Goal: Find specific page/section: Find specific page/section

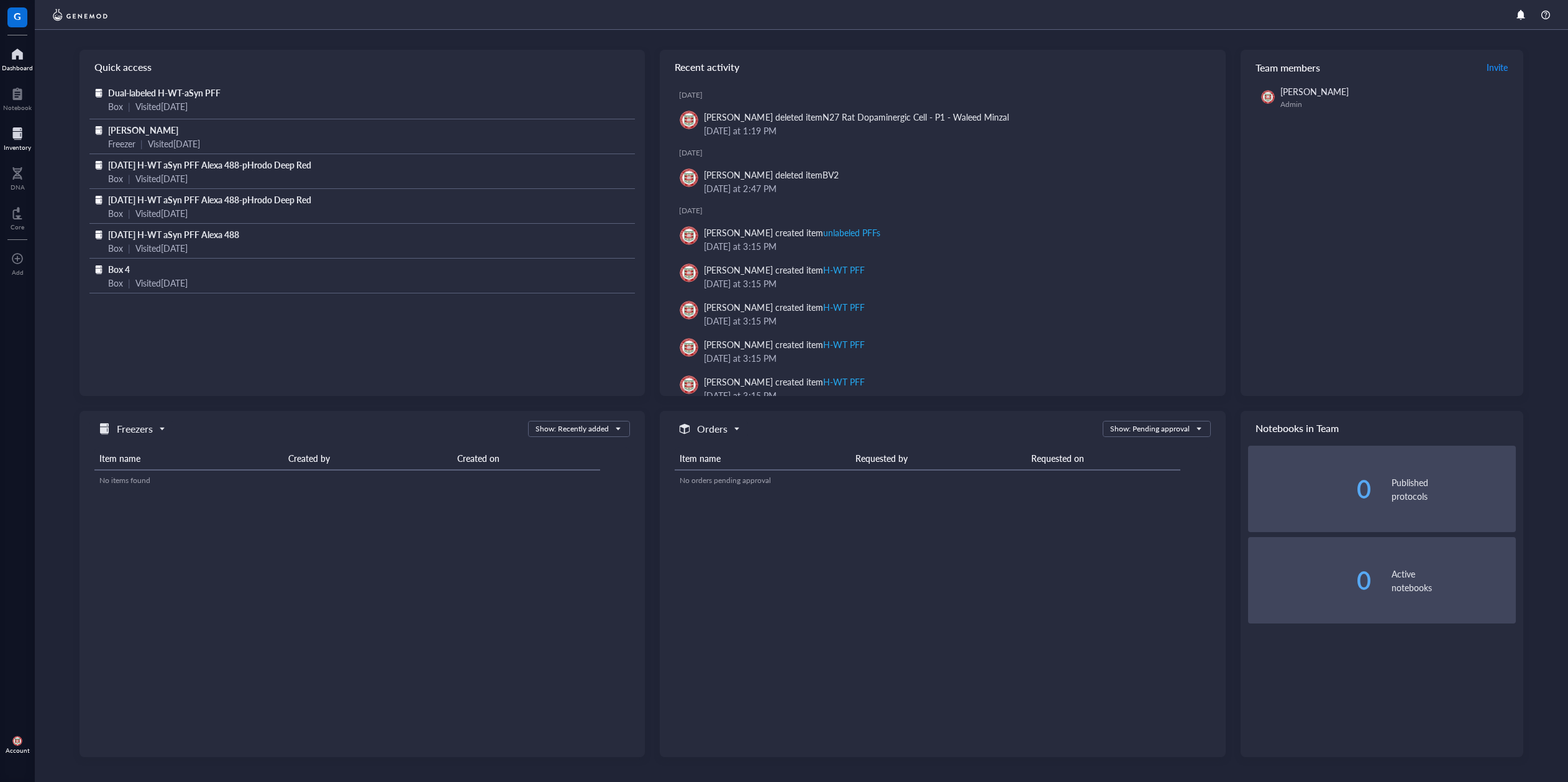
click at [15, 131] on div at bounding box center [17, 133] width 28 height 20
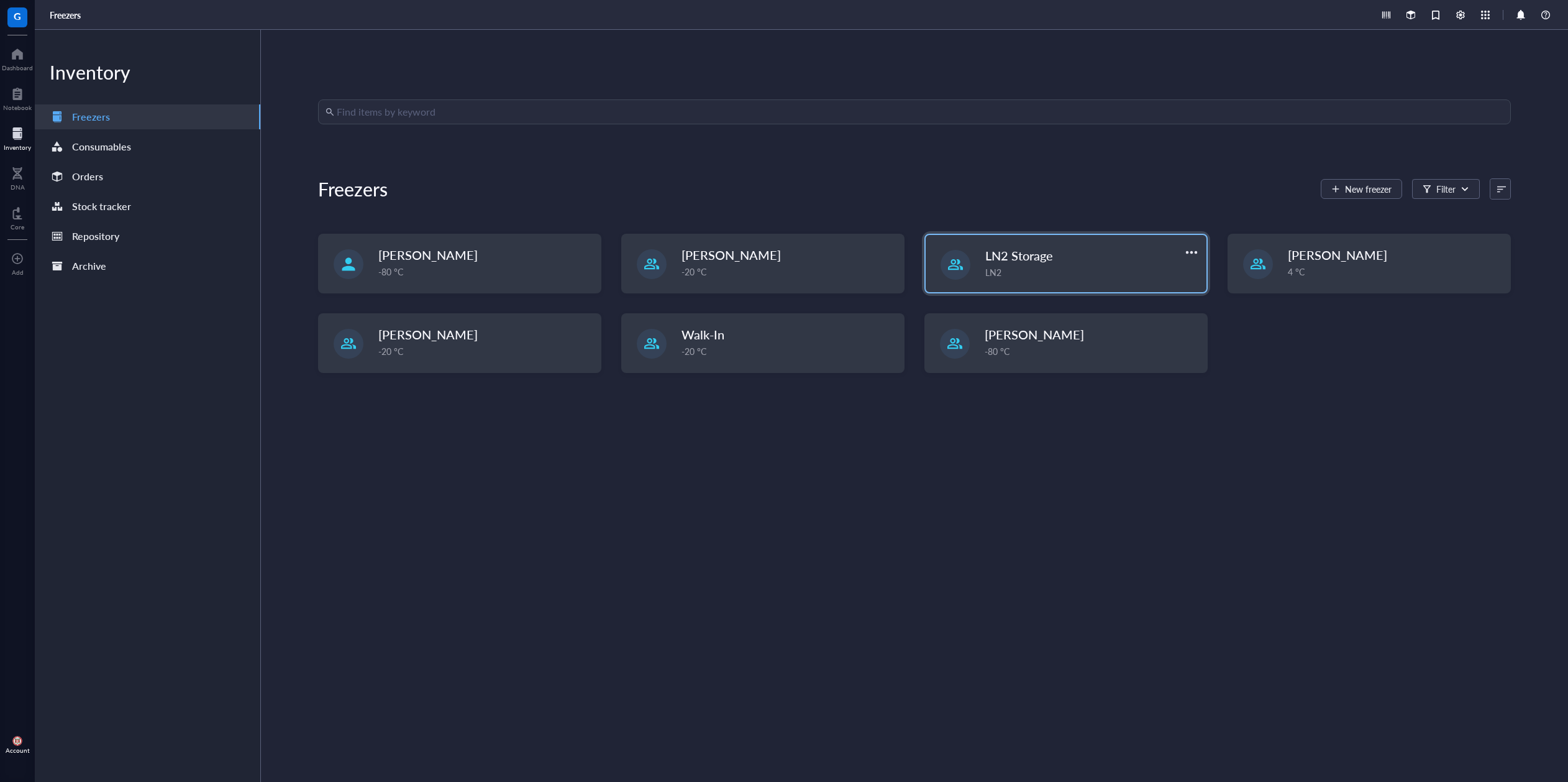
click at [1045, 263] on span "LN2 Storage" at bounding box center [1019, 255] width 68 height 18
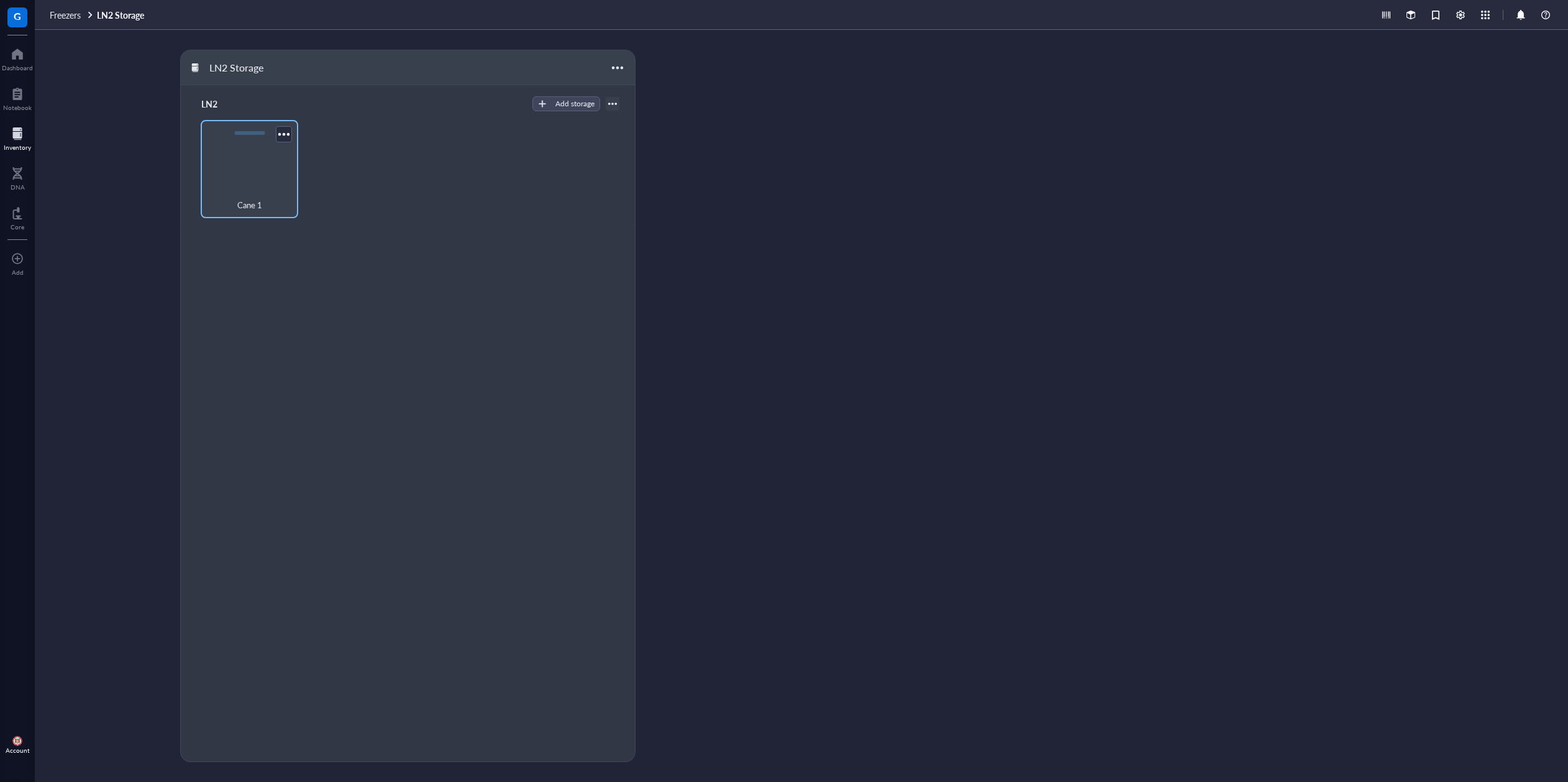
click at [258, 167] on div "Cane 1" at bounding box center [249, 169] width 98 height 98
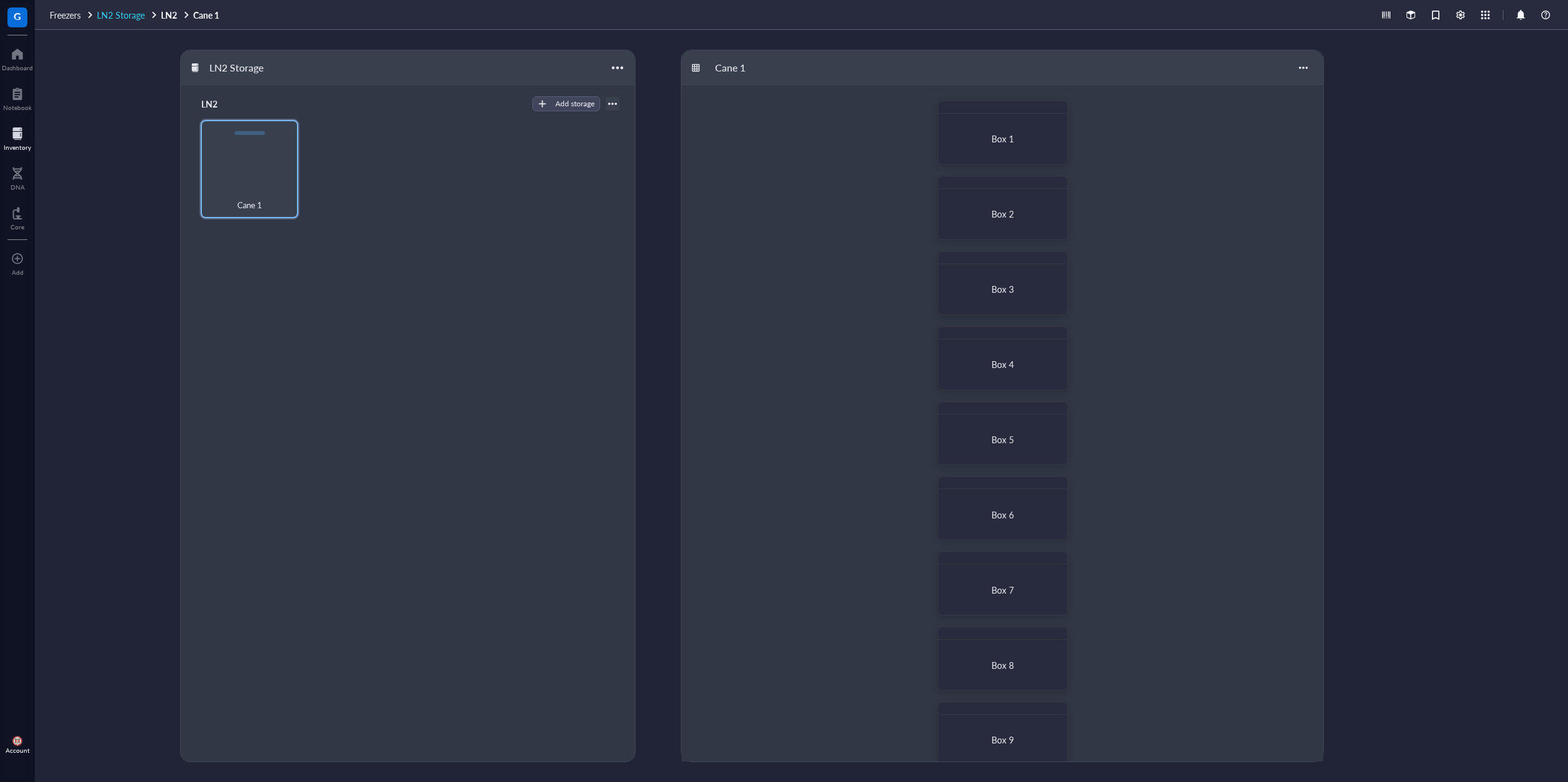
click at [126, 18] on span "LN2 Storage" at bounding box center [121, 15] width 48 height 13
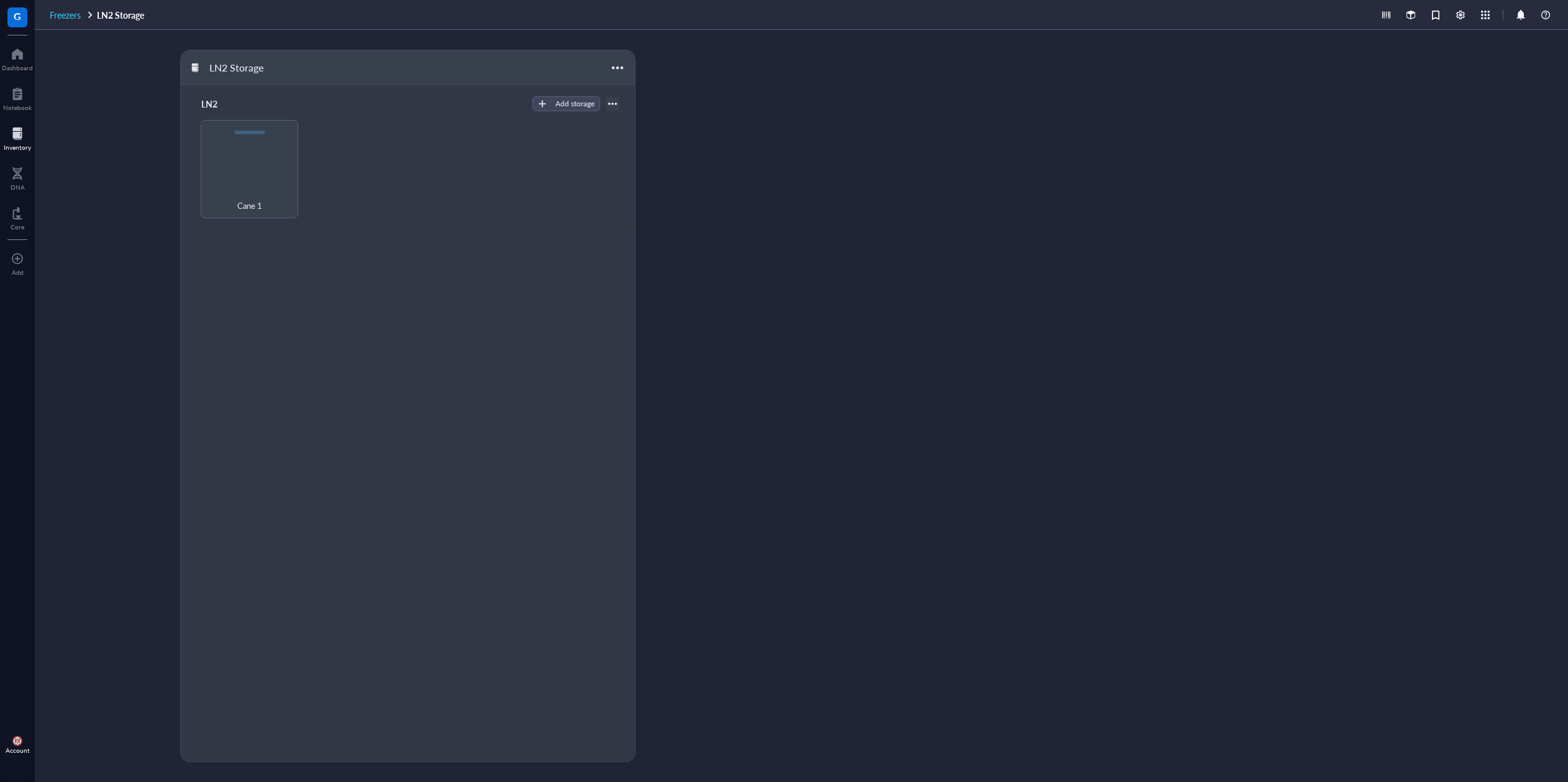
click at [63, 16] on span "Freezers" at bounding box center [65, 15] width 31 height 13
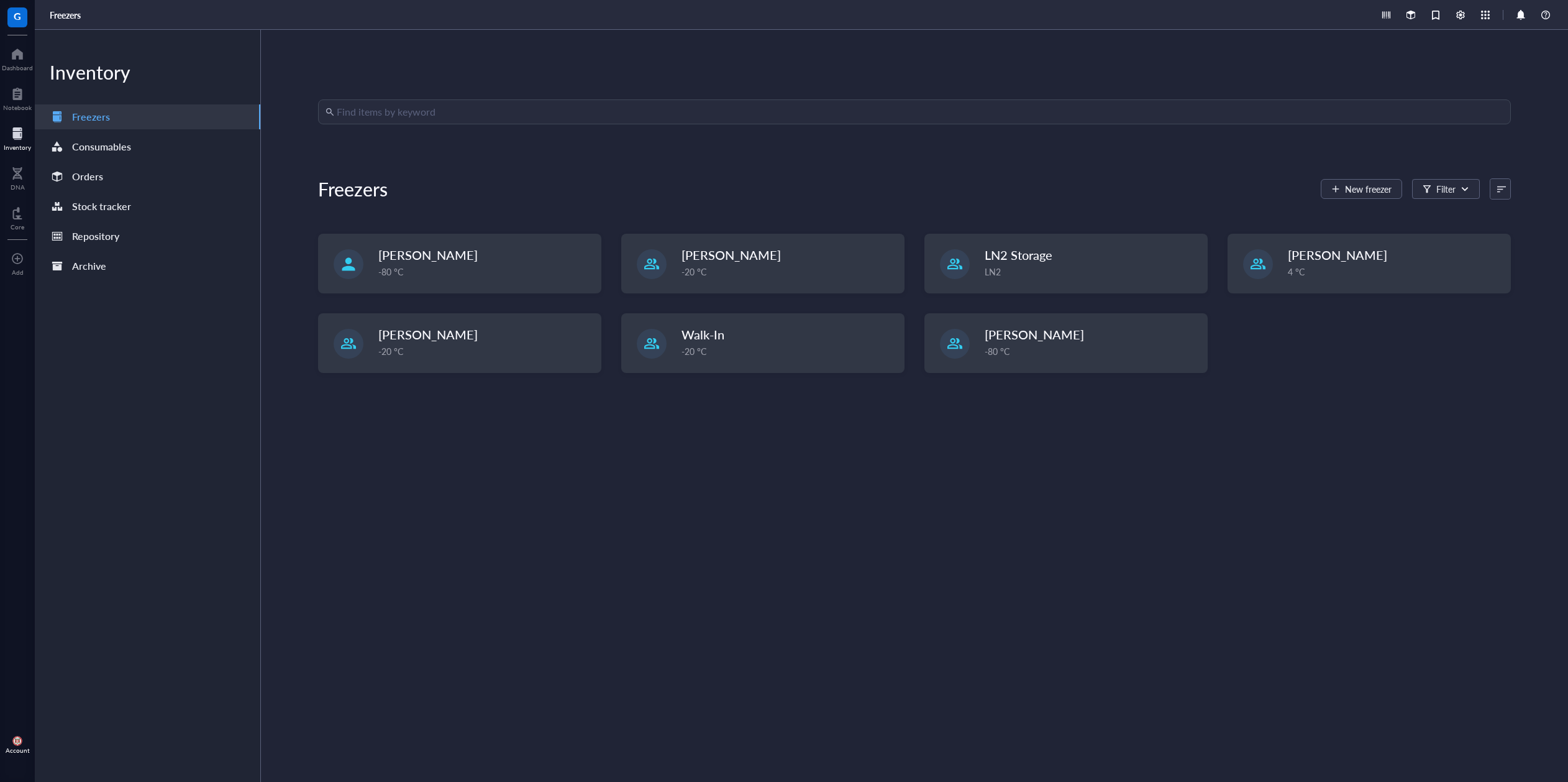
click at [354, 115] on input "search" at bounding box center [920, 112] width 1167 height 23
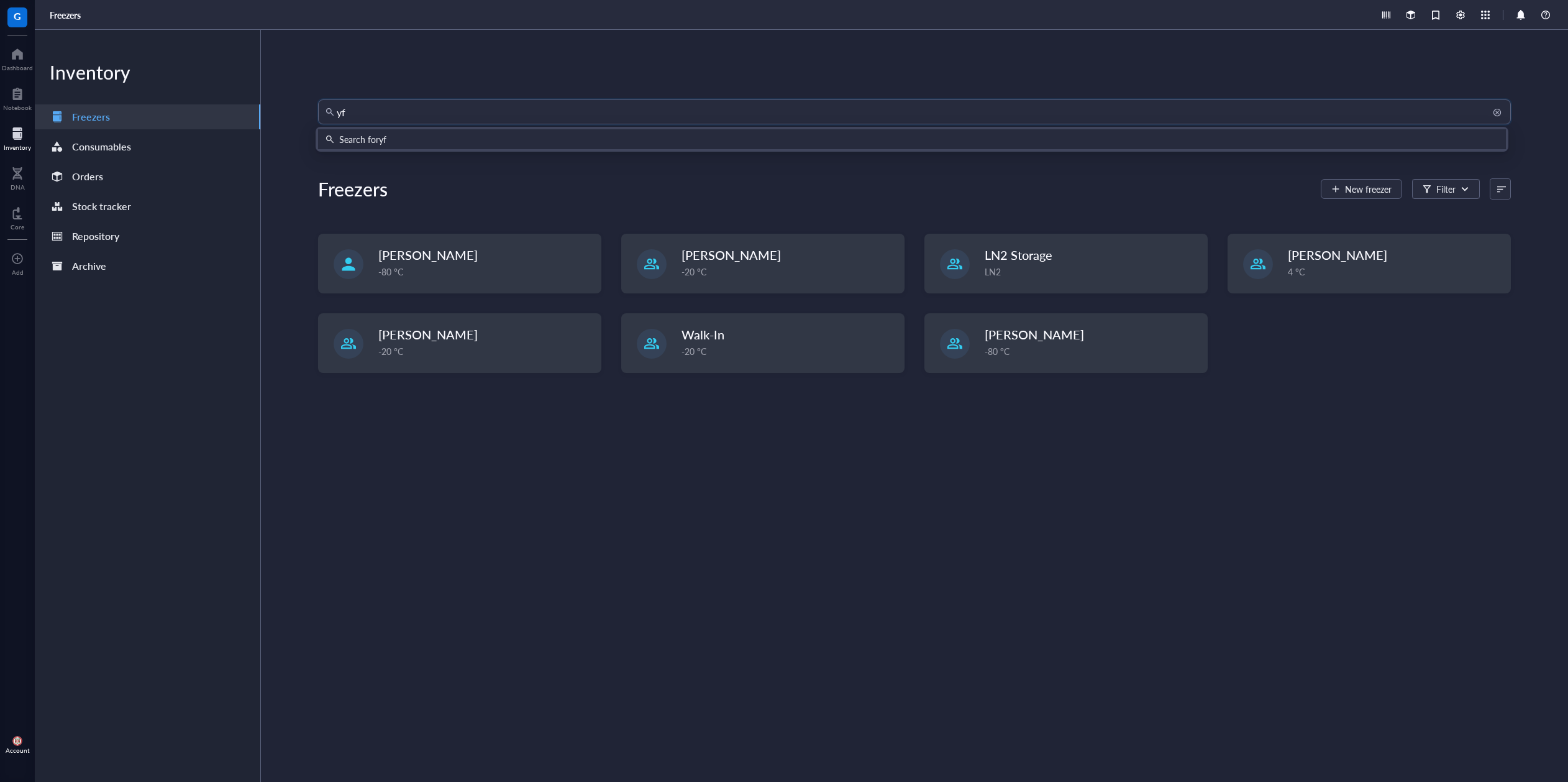
type input "yfp"
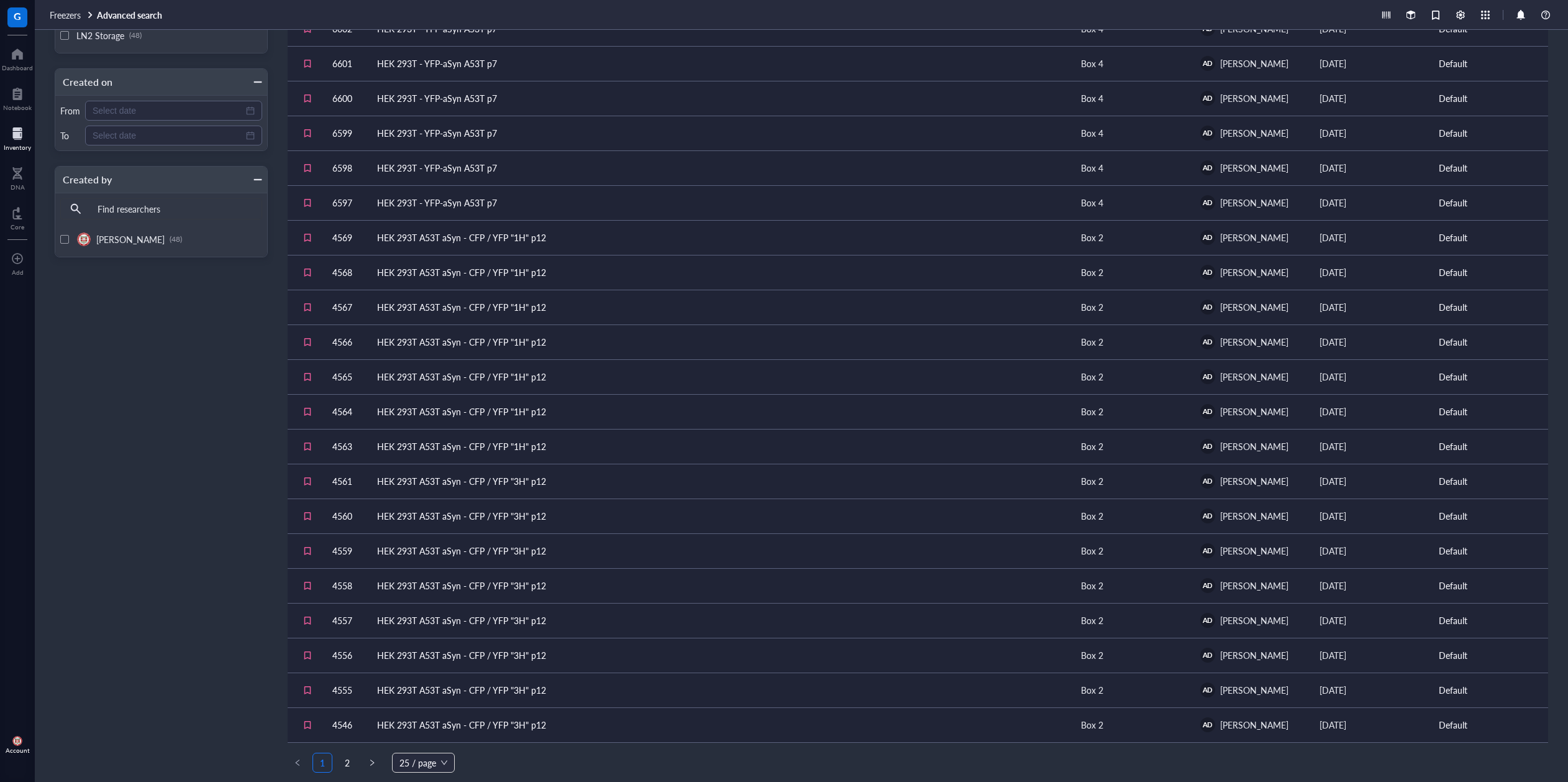
scroll to position [243, 0]
click at [447, 762] on div "25 / page" at bounding box center [423, 762] width 63 height 20
click at [432, 737] on div "200 / page" at bounding box center [423, 737] width 43 height 13
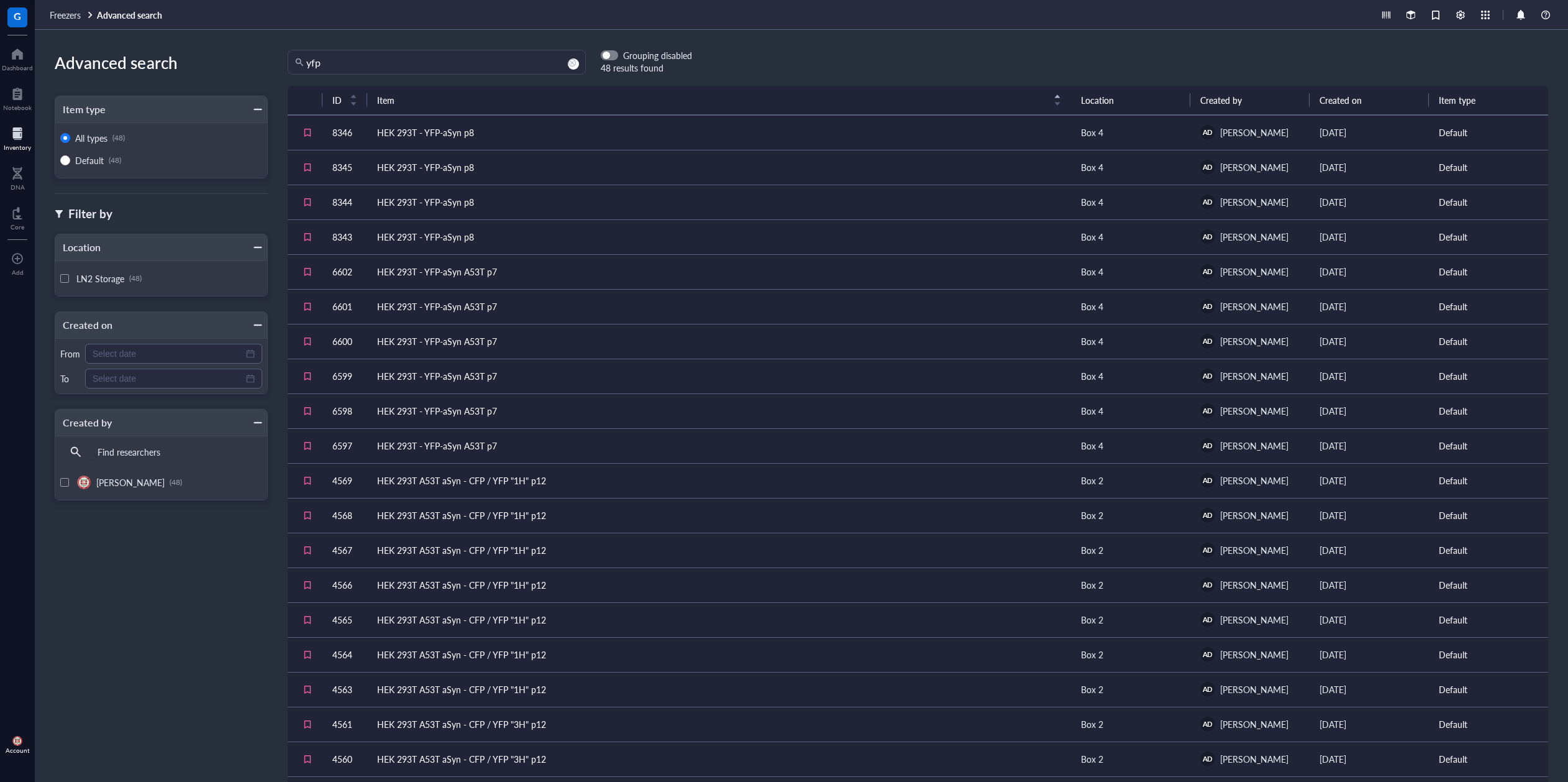
click at [13, 136] on div at bounding box center [17, 133] width 28 height 20
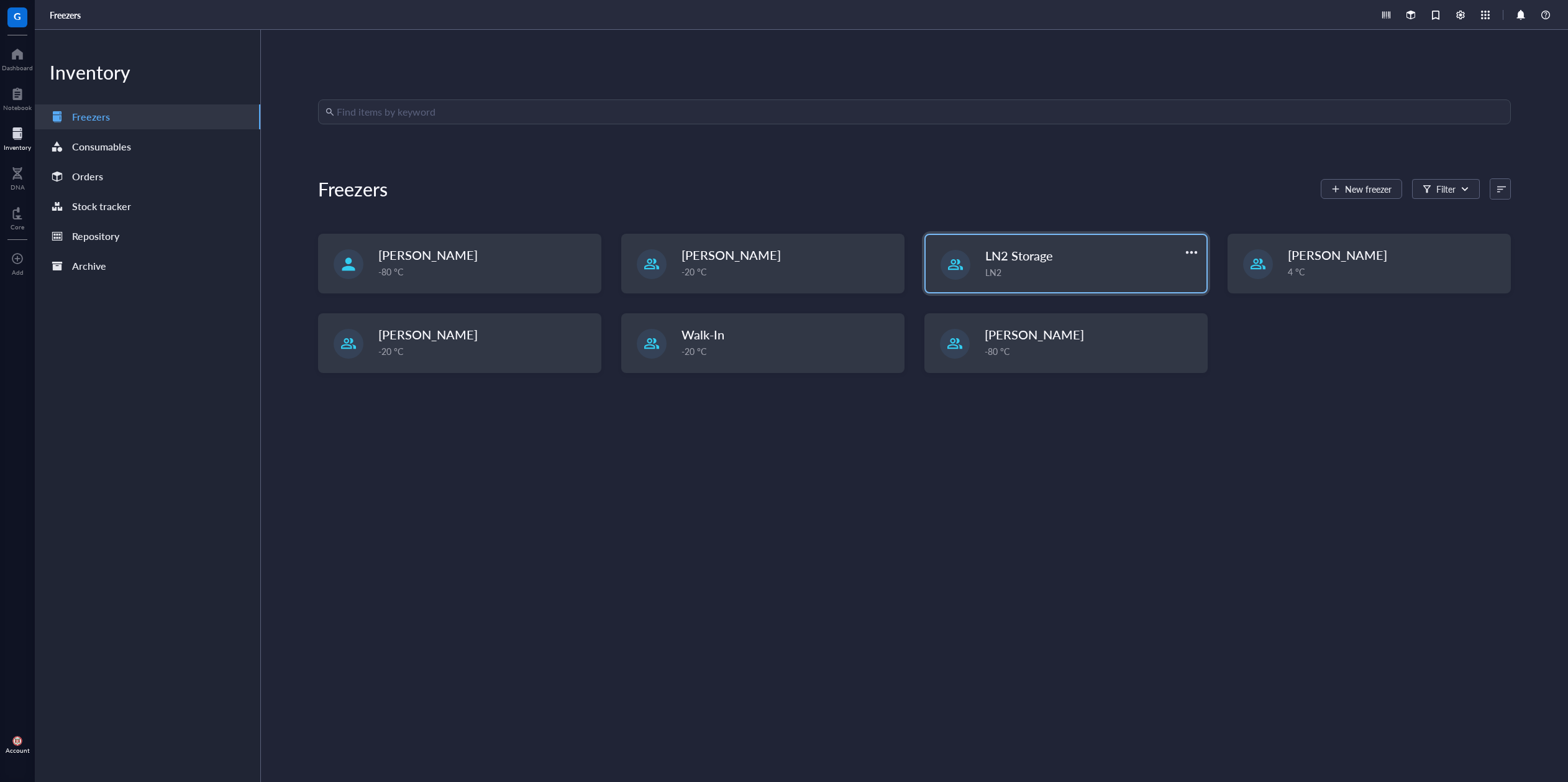
click at [1032, 265] on div "LN2" at bounding box center [1092, 272] width 214 height 13
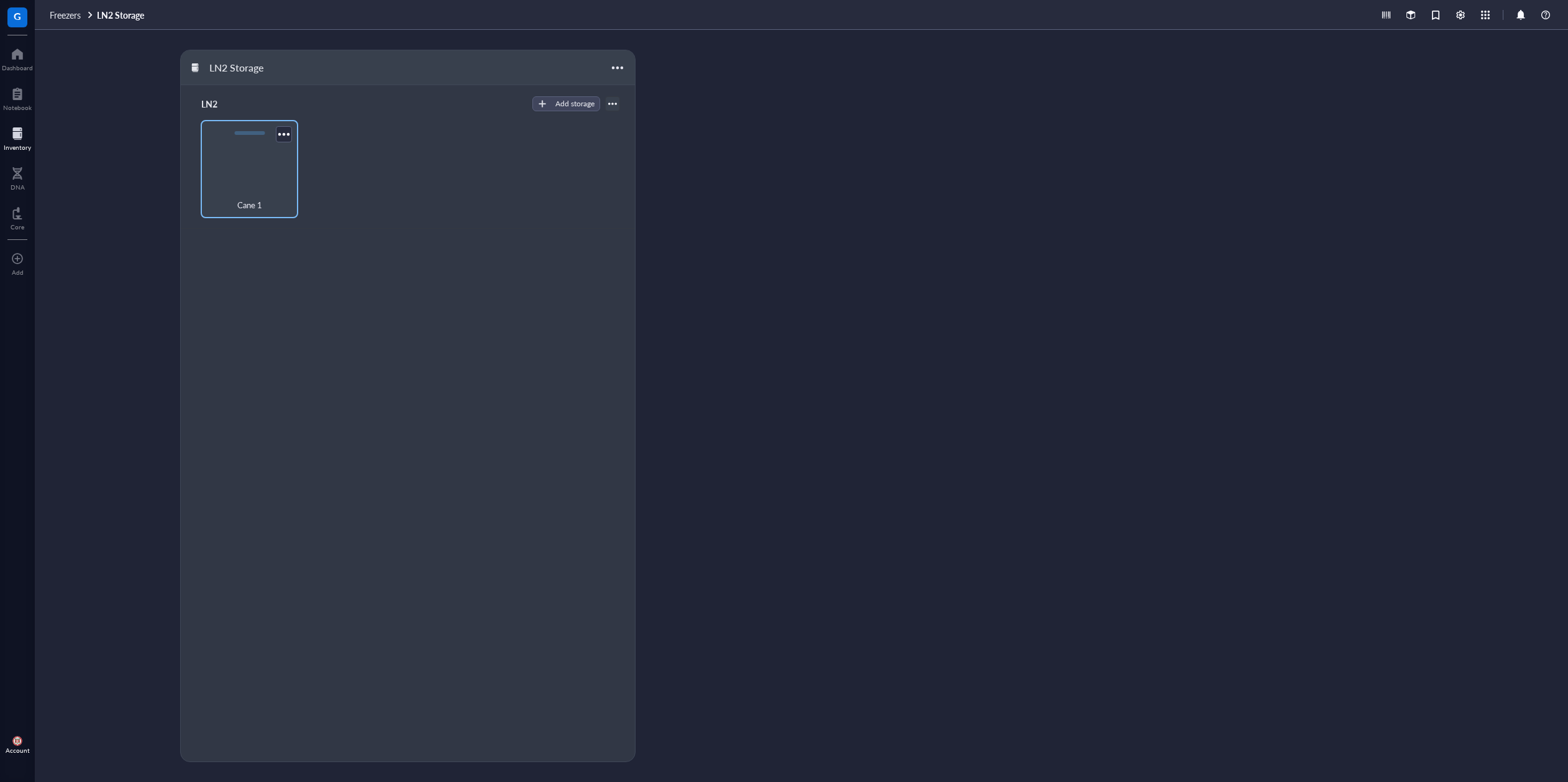
click at [262, 180] on div "Cane 1" at bounding box center [249, 169] width 98 height 98
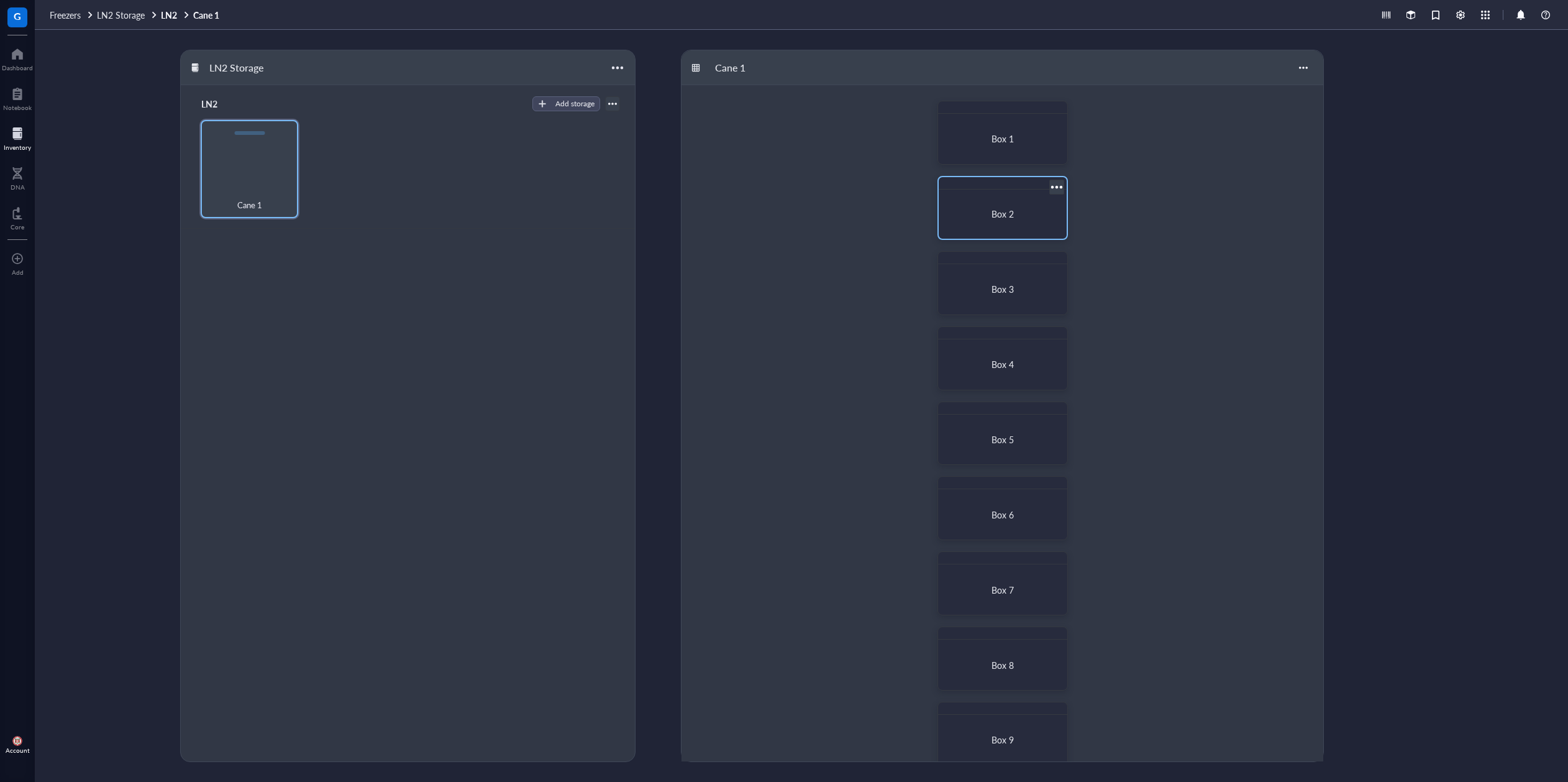
click at [1039, 218] on div "Box 2" at bounding box center [1002, 214] width 98 height 11
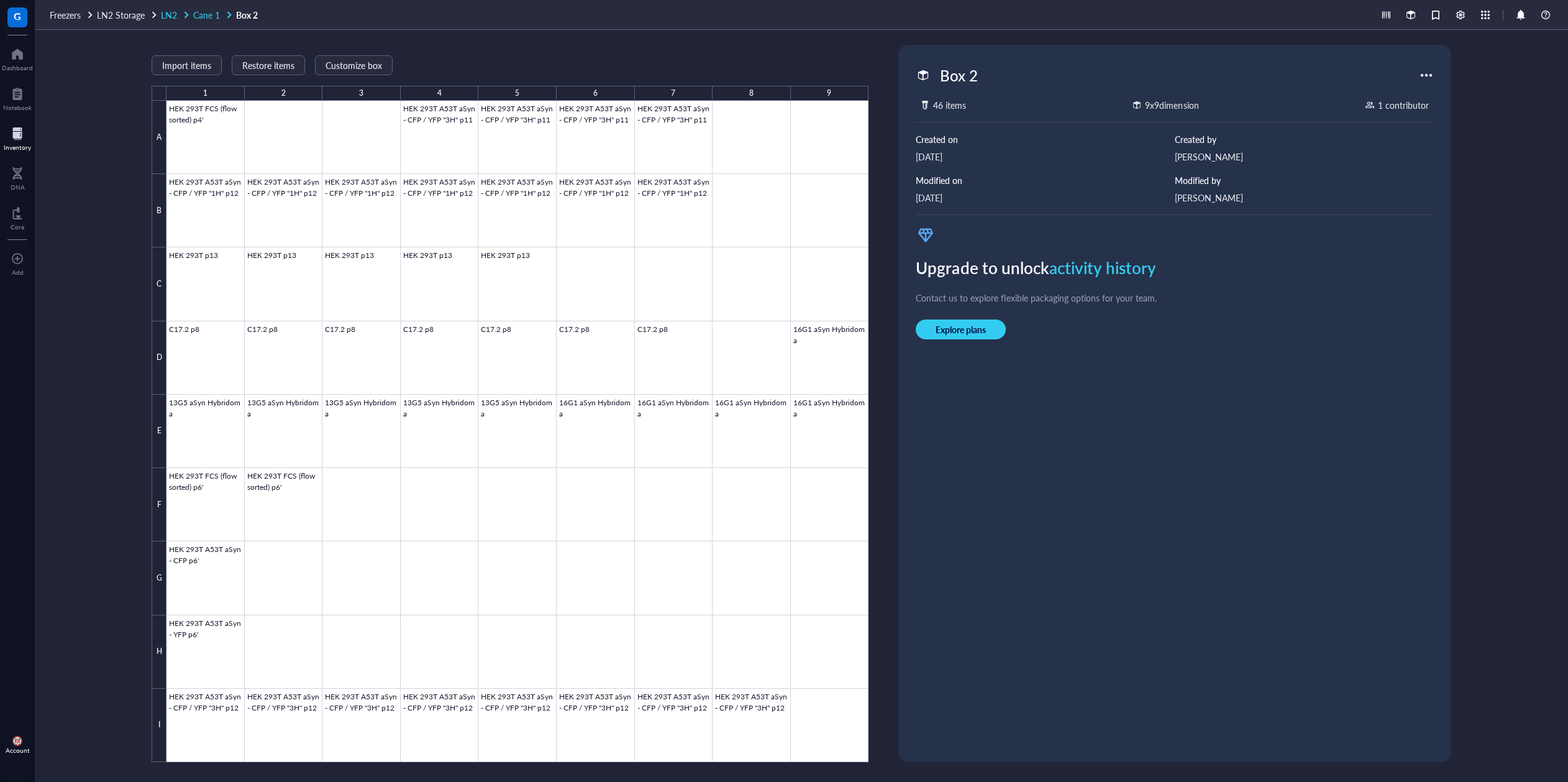
click at [207, 18] on span "Cane 1" at bounding box center [207, 15] width 27 height 13
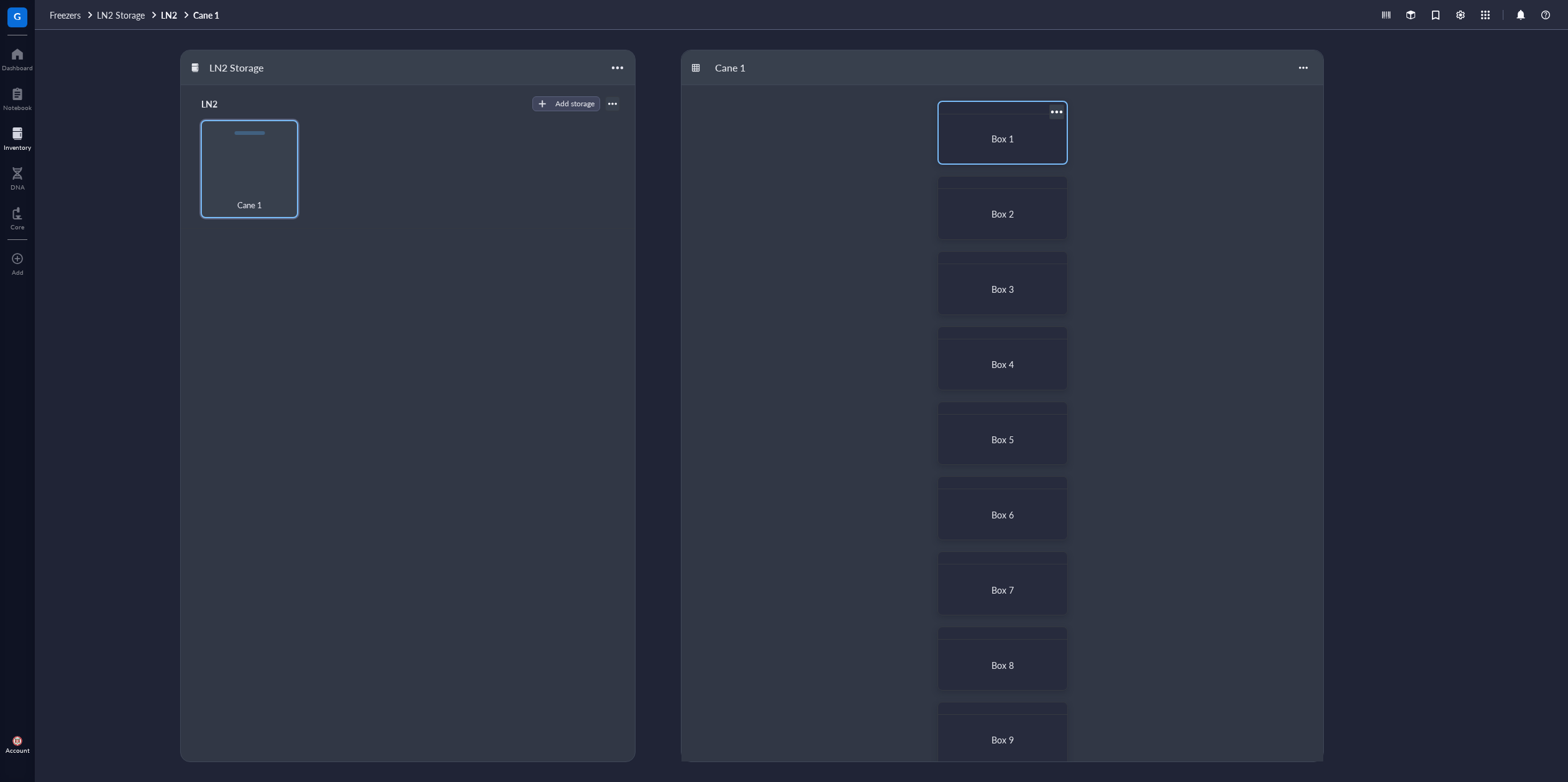
click at [970, 148] on div "Box 1" at bounding box center [1002, 138] width 118 height 39
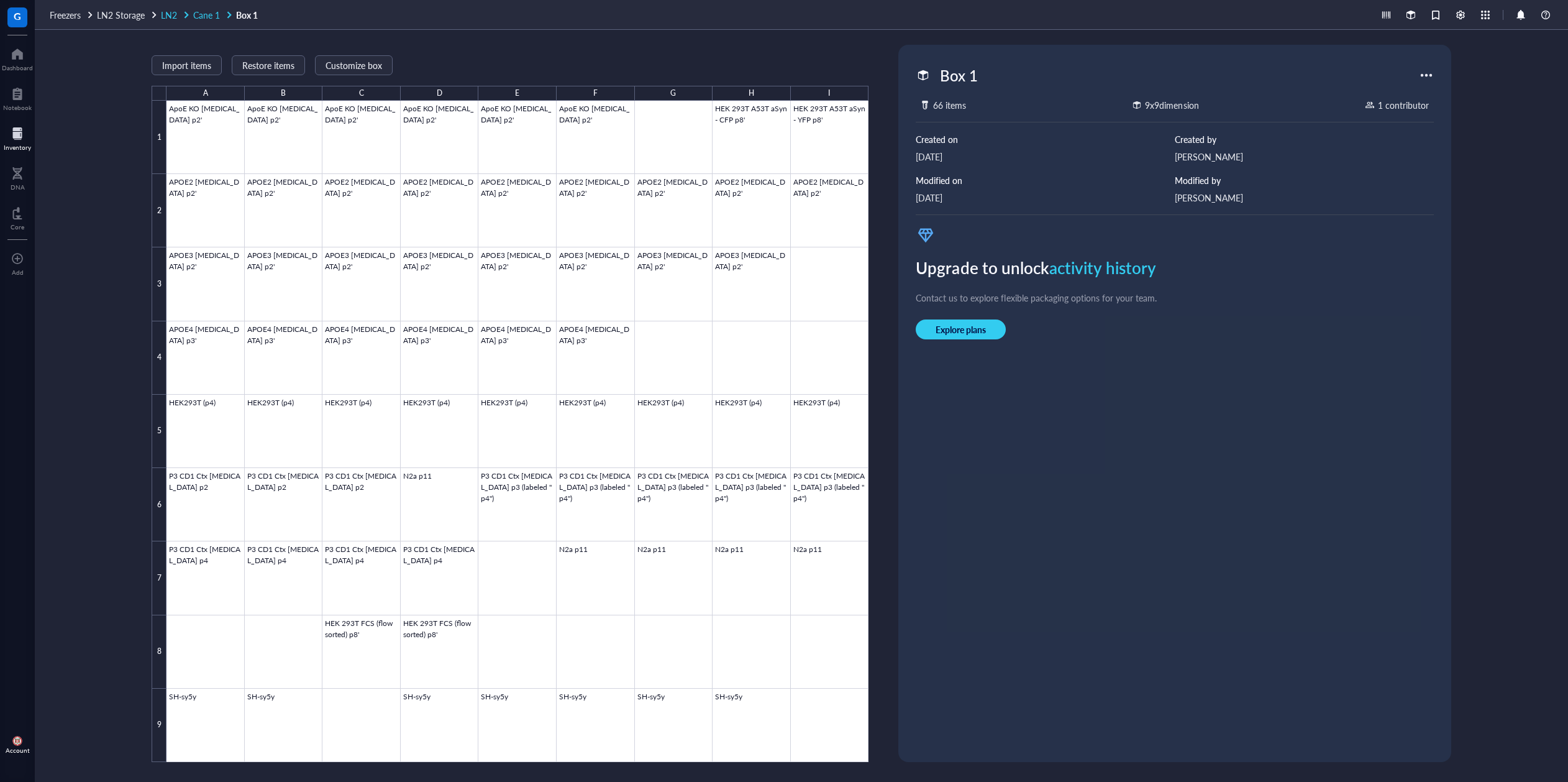
click at [208, 11] on span "Cane 1" at bounding box center [207, 15] width 27 height 13
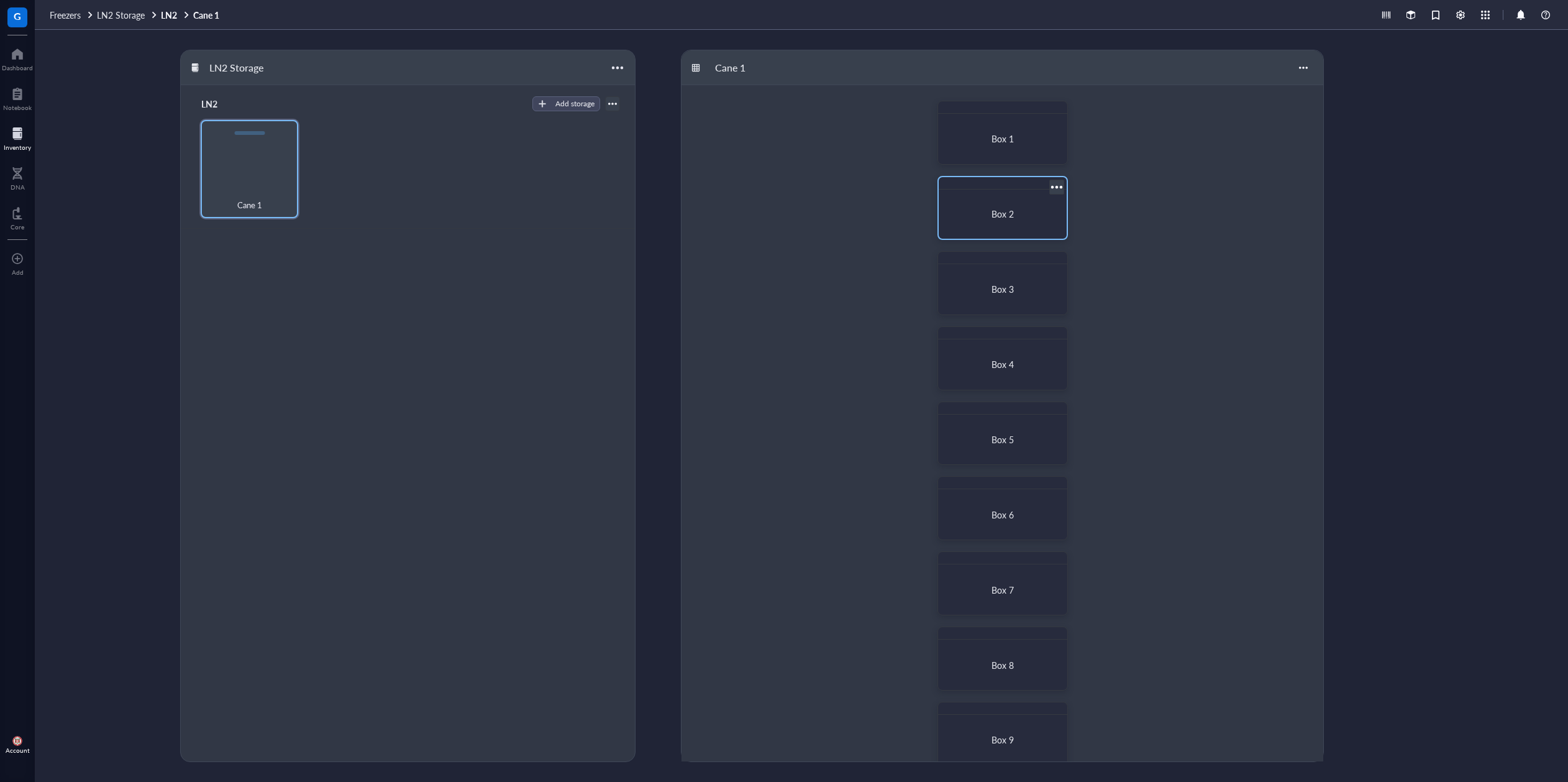
click at [1006, 209] on span "Box 2" at bounding box center [1003, 214] width 23 height 13
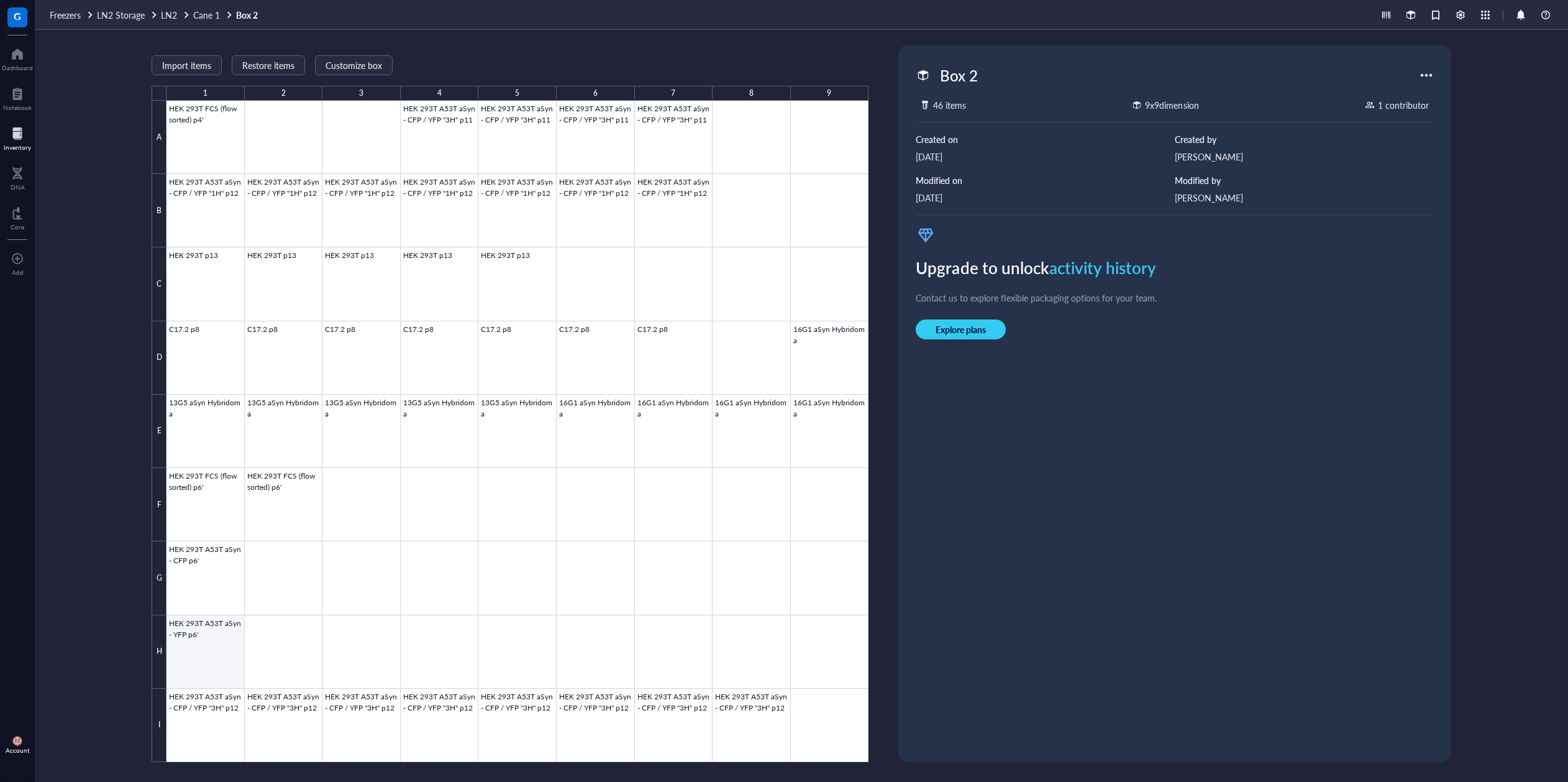
click at [214, 646] on div at bounding box center [517, 431] width 702 height 661
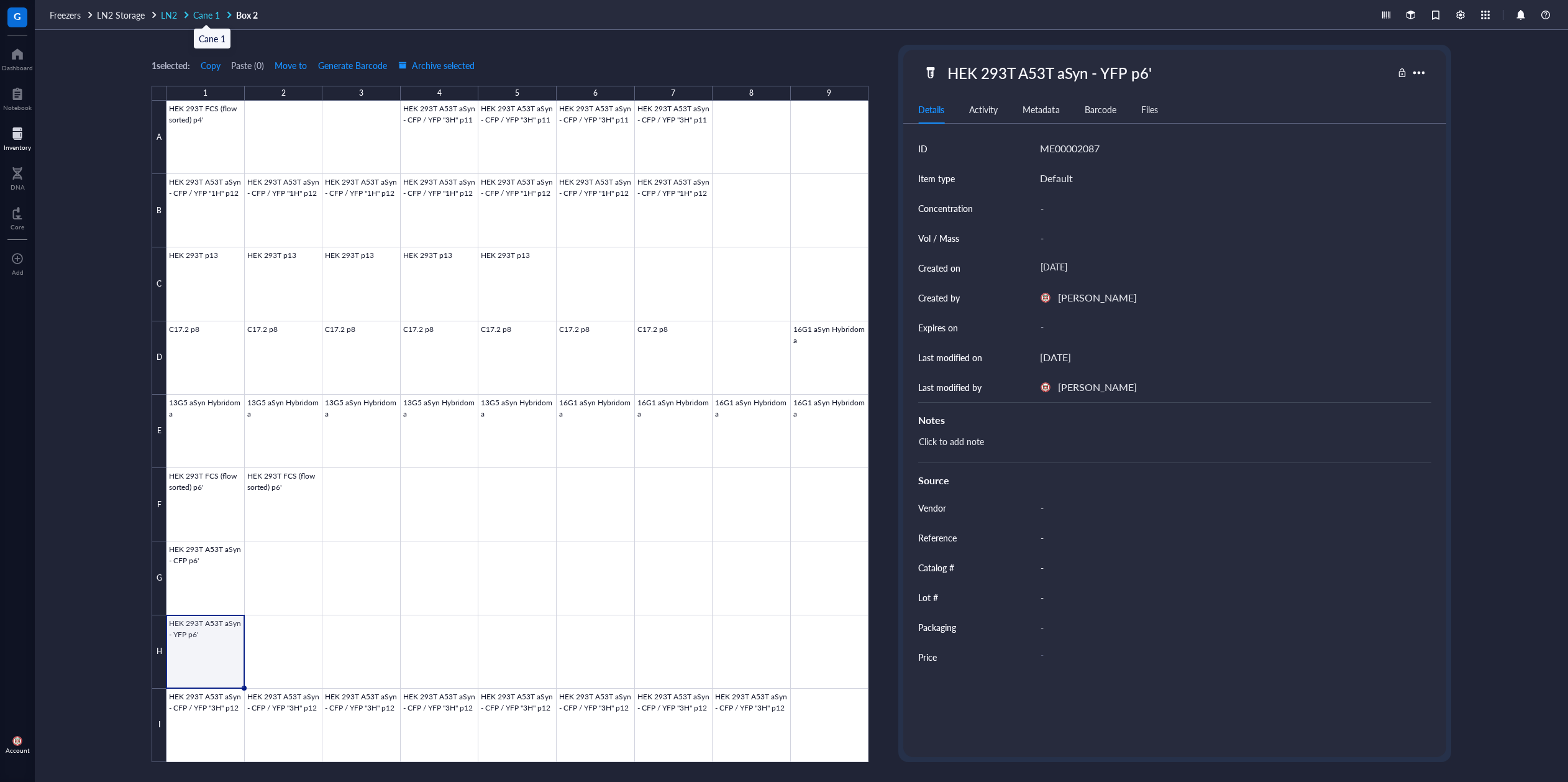
click at [207, 13] on span "Cane 1" at bounding box center [207, 15] width 27 height 13
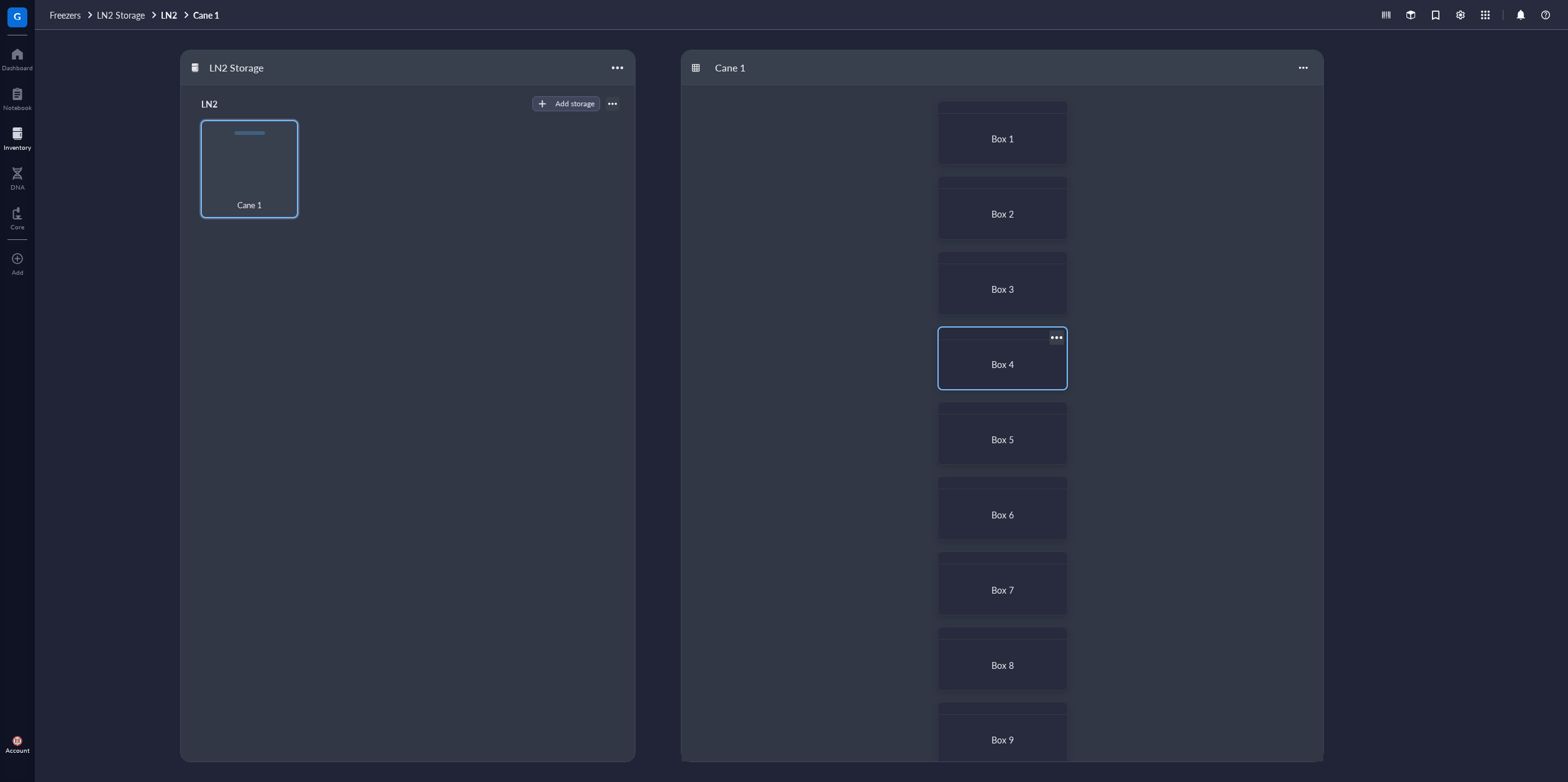
click at [971, 343] on div "Box 4" at bounding box center [1002, 358] width 130 height 64
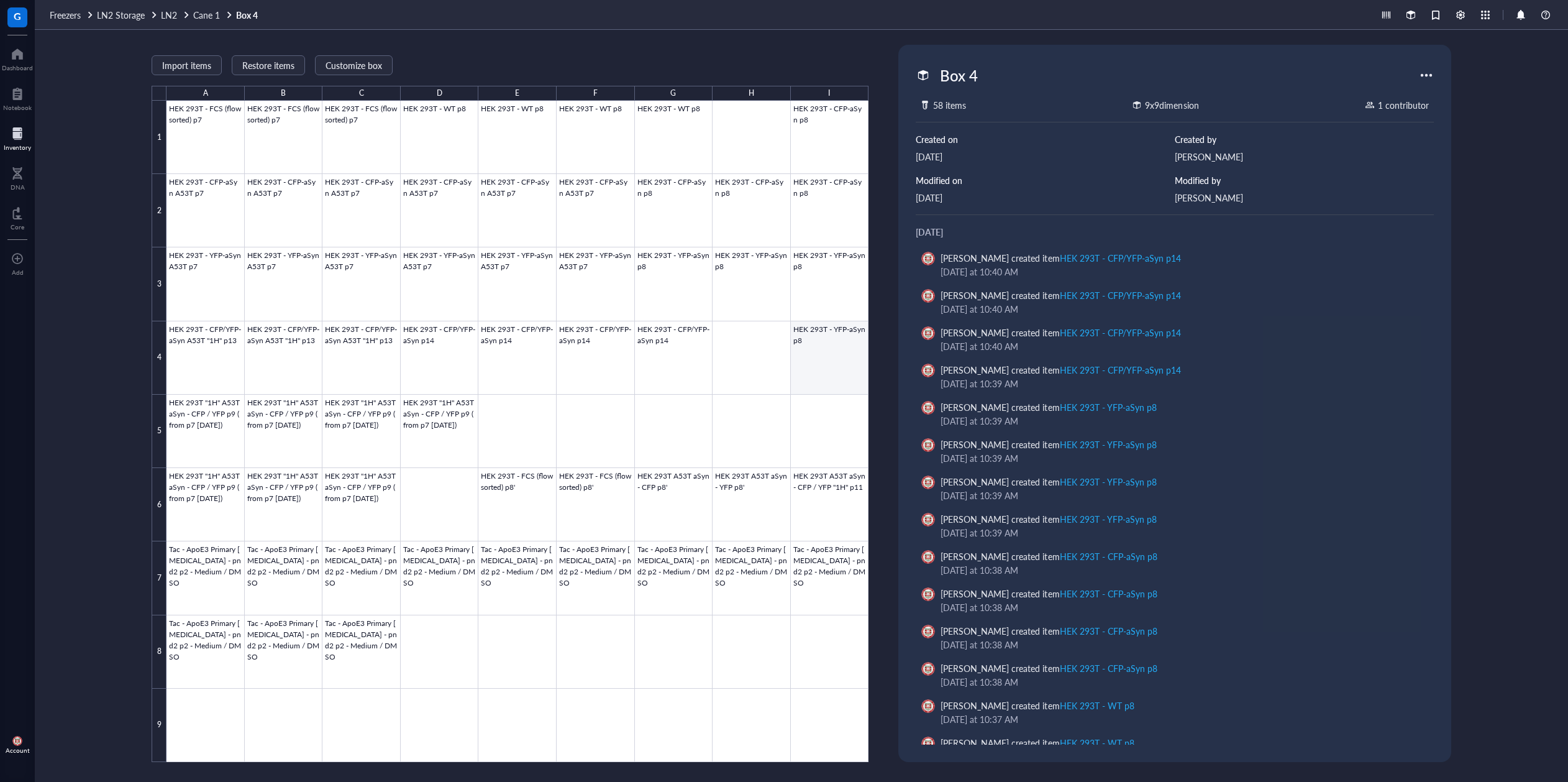
click at [834, 359] on div at bounding box center [517, 431] width 702 height 661
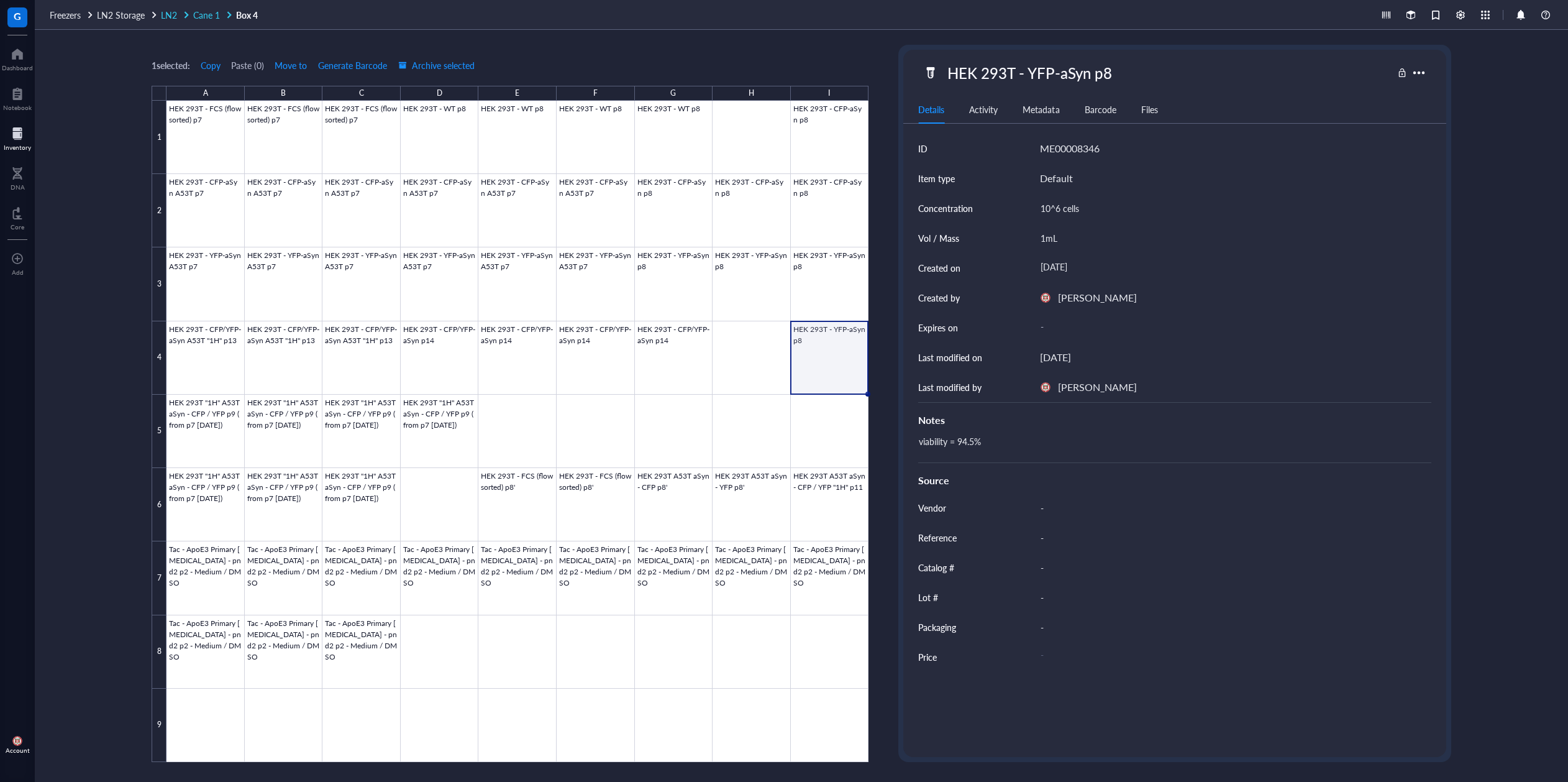
click at [204, 14] on span "Cane 1" at bounding box center [207, 15] width 27 height 13
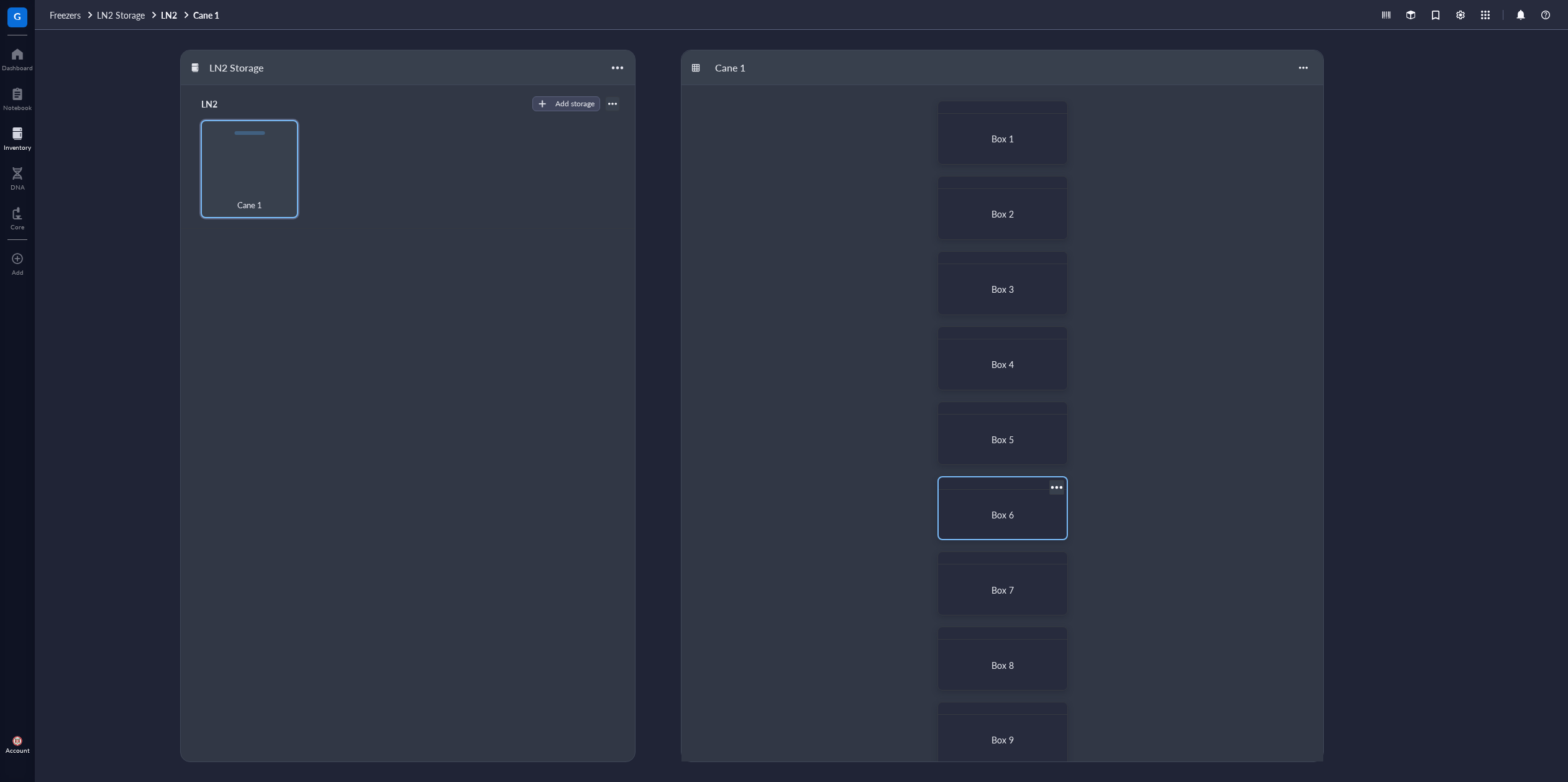
click at [1033, 514] on div "Box 6" at bounding box center [1002, 515] width 98 height 11
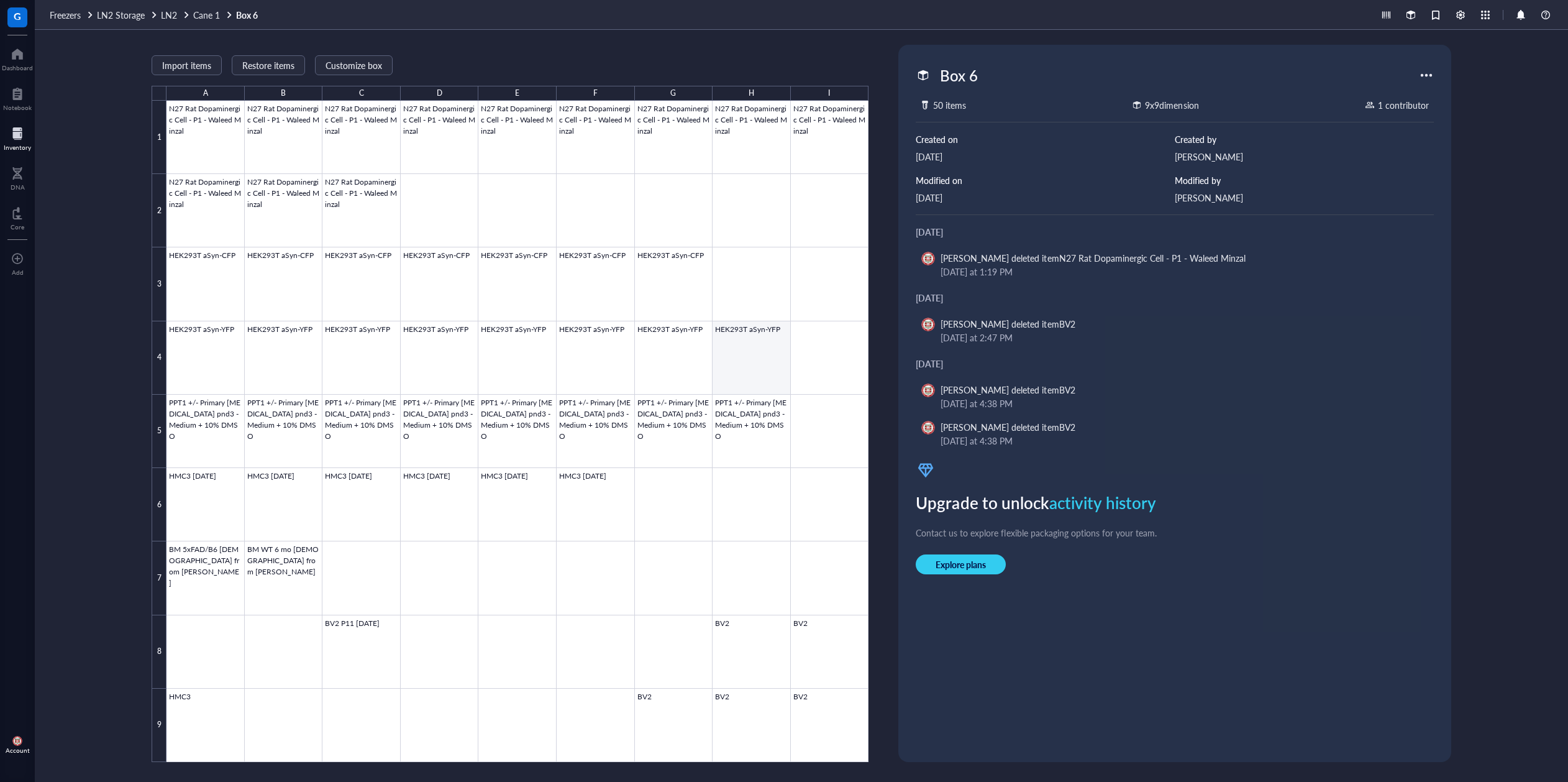
click at [764, 345] on div at bounding box center [517, 431] width 702 height 661
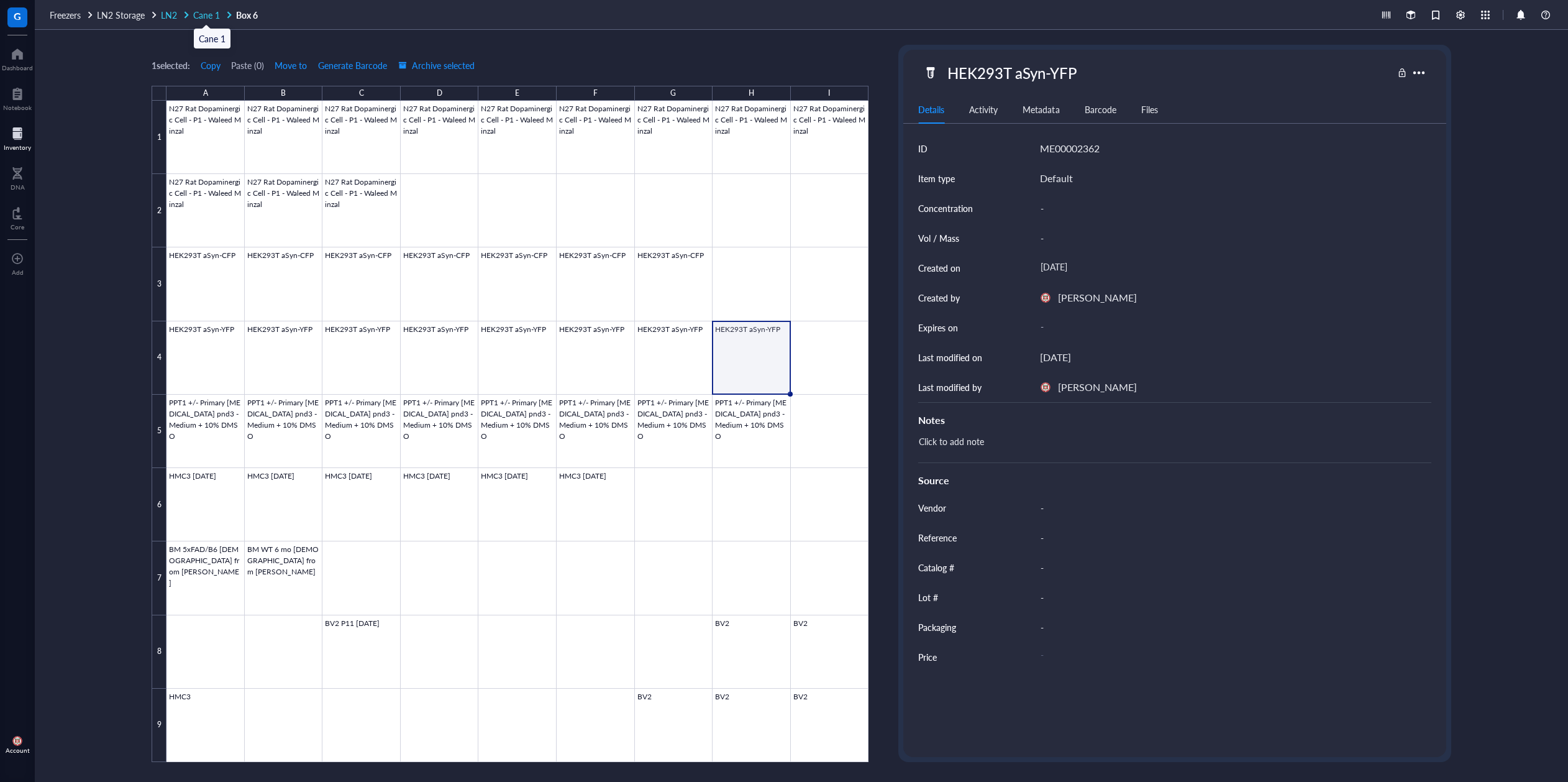
click at [209, 18] on span "Cane 1" at bounding box center [207, 15] width 27 height 13
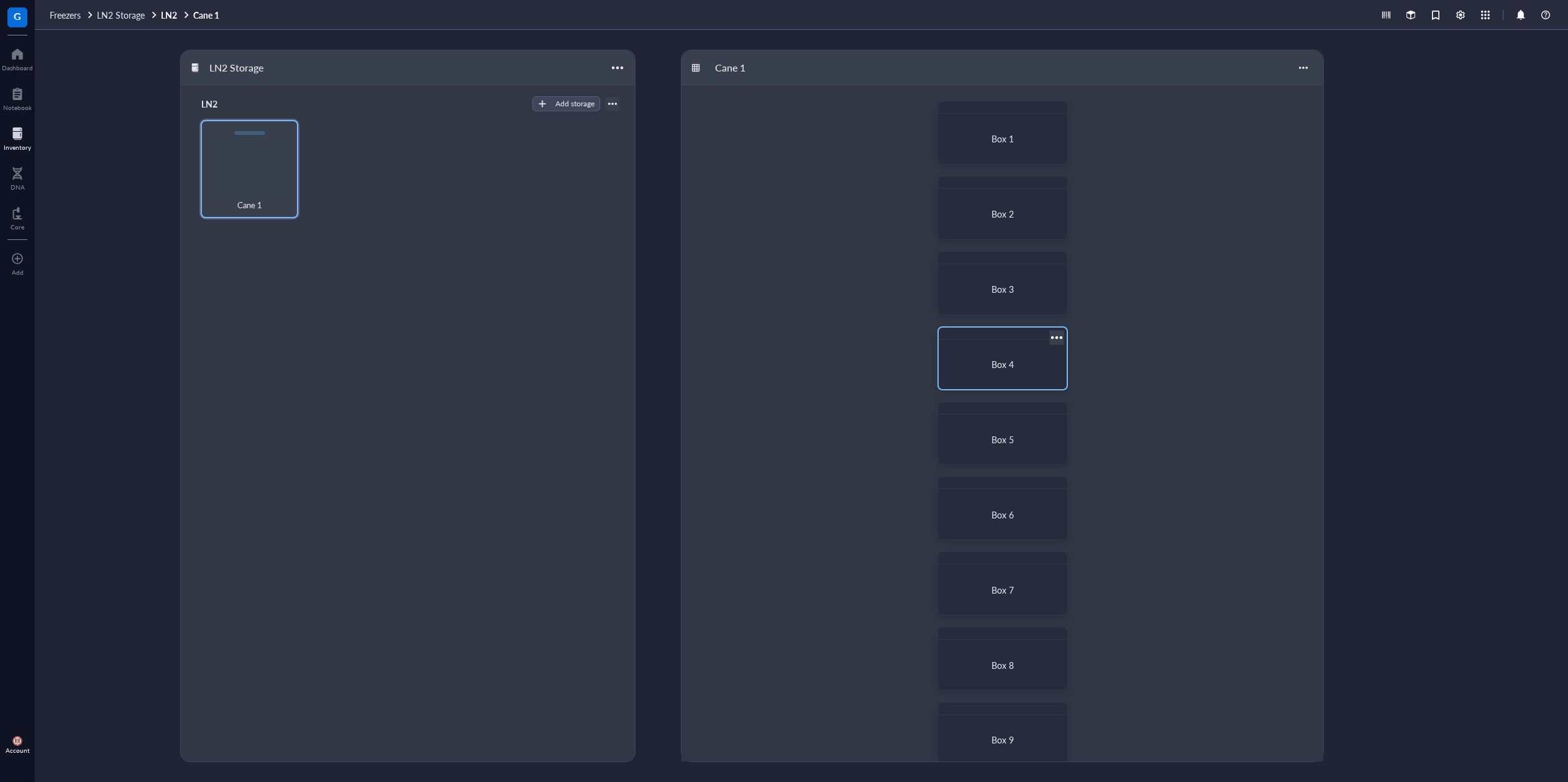
click at [1002, 357] on div "Box 4" at bounding box center [1002, 364] width 118 height 39
